Goal: Transaction & Acquisition: Book appointment/travel/reservation

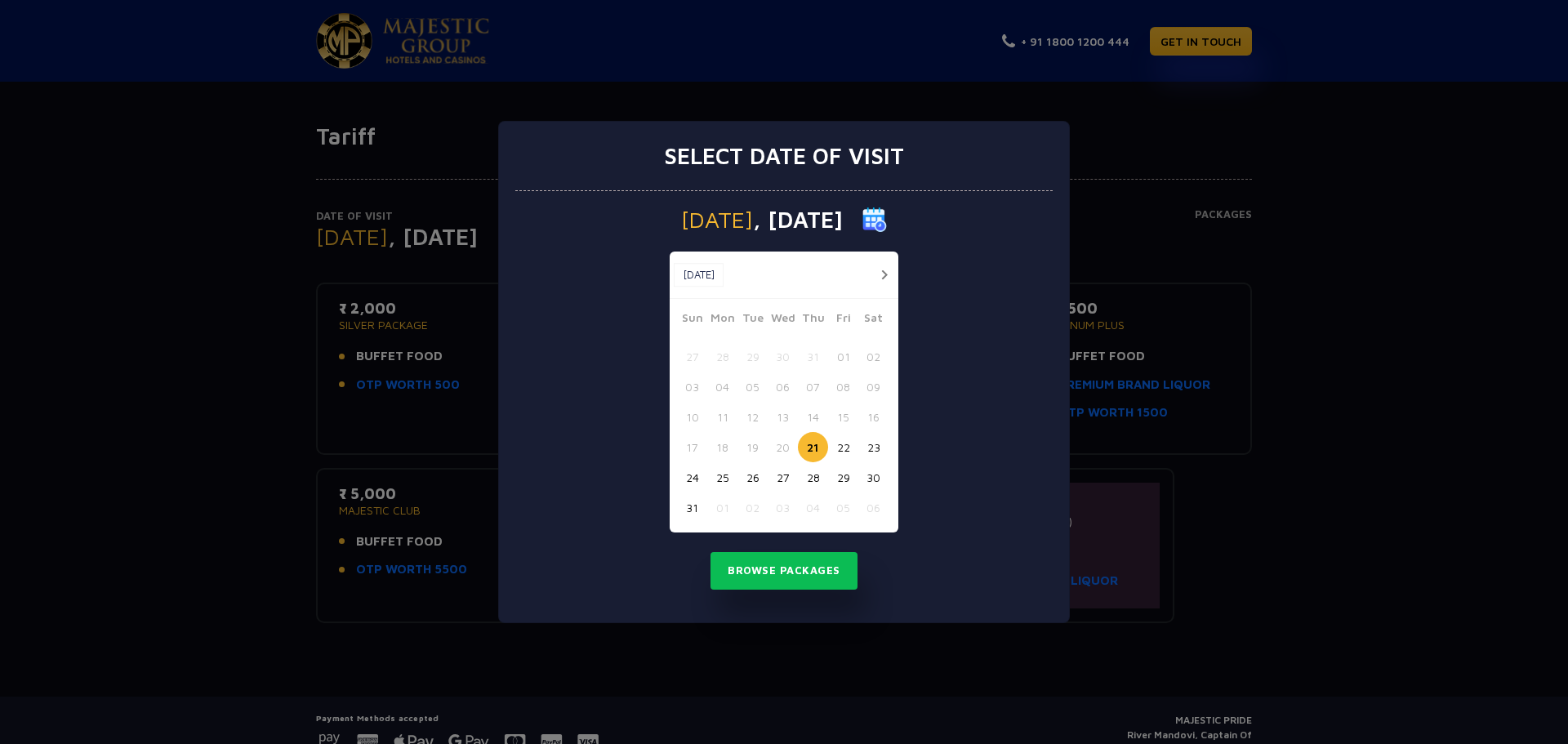
click at [844, 439] on button "22" at bounding box center [843, 447] width 30 height 30
click at [870, 444] on button "23" at bounding box center [873, 447] width 30 height 30
click at [821, 565] on button "Browse Packages" at bounding box center [784, 571] width 147 height 38
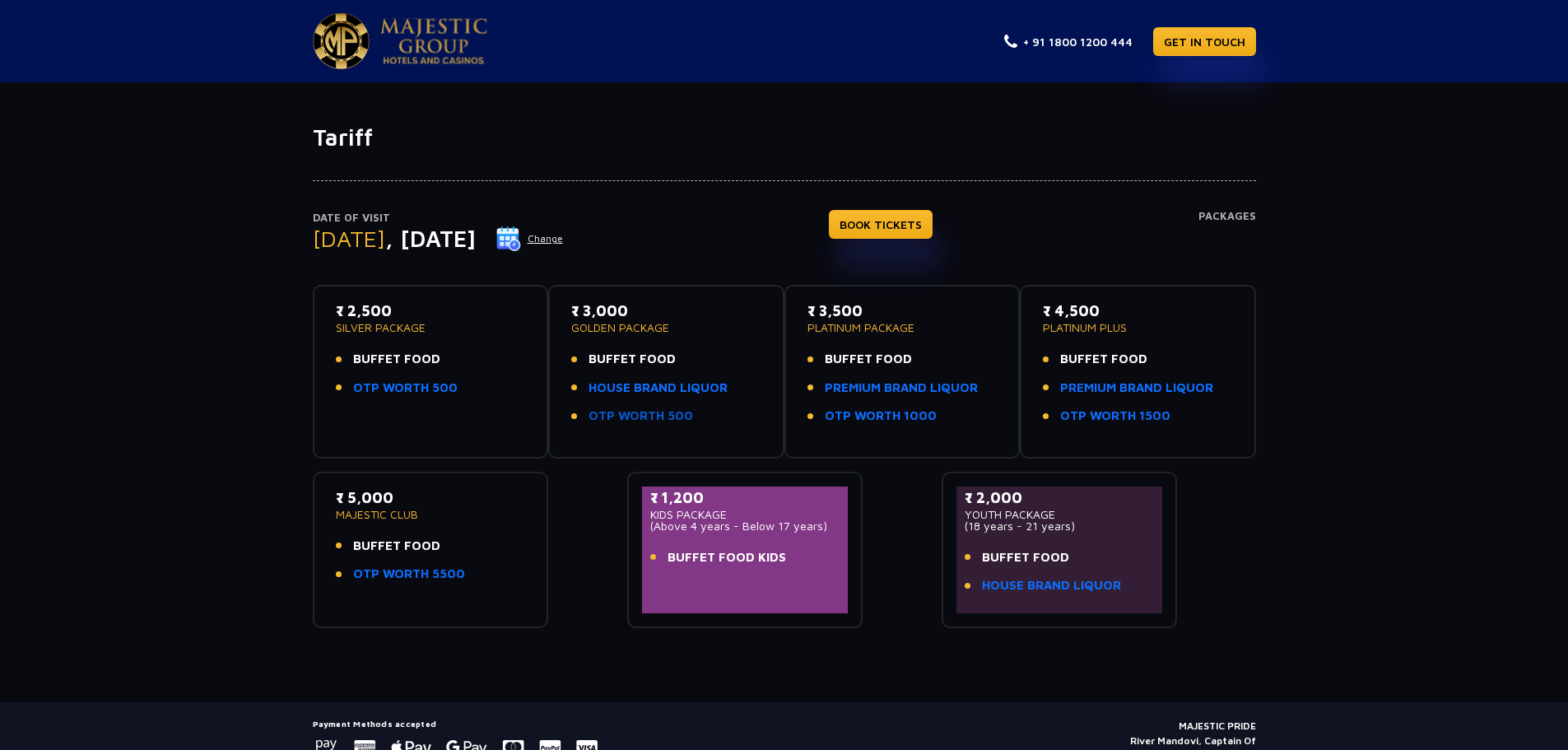
click at [655, 410] on link "OTP WORTH 500" at bounding box center [640, 416] width 105 height 19
click at [658, 386] on link "HOUSE BRAND LIQUOR" at bounding box center [658, 387] width 139 height 19
click at [891, 386] on link "PREMIUM BRAND LIQUOR" at bounding box center [901, 387] width 153 height 19
click at [933, 219] on link "BOOK TICKETS" at bounding box center [880, 224] width 104 height 29
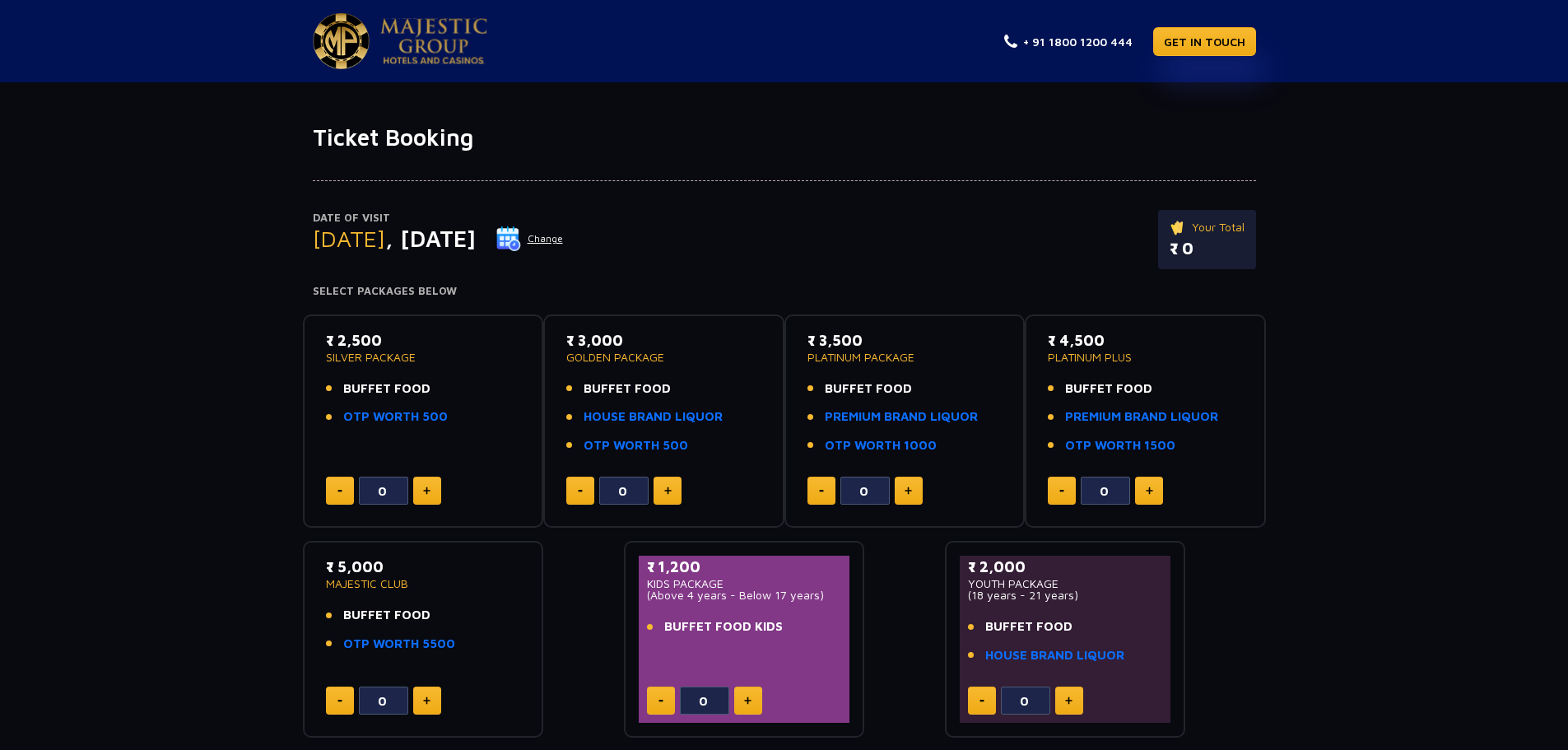
click at [669, 492] on img at bounding box center [668, 490] width 7 height 8
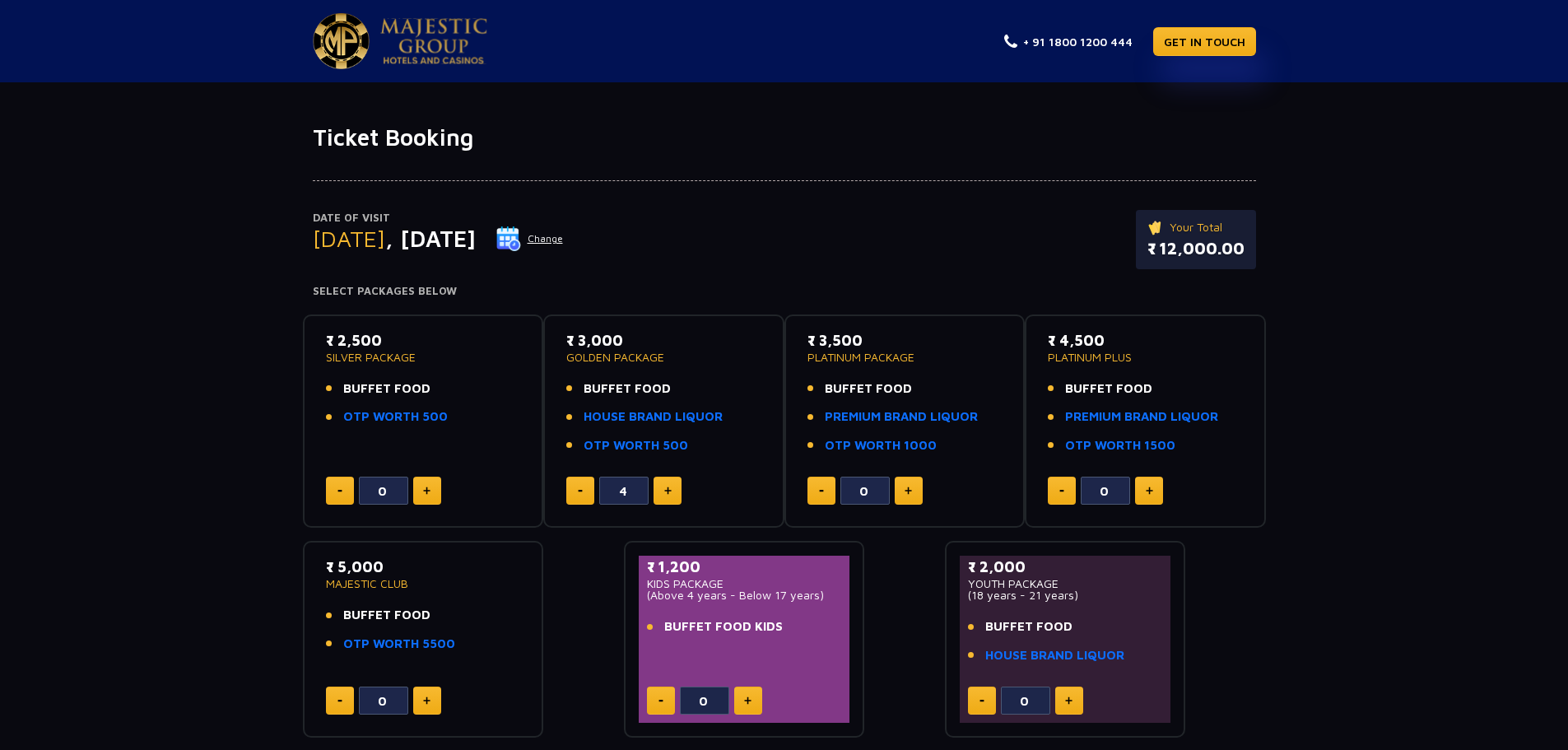
type input "5"
